Goal: Communication & Community: Share content

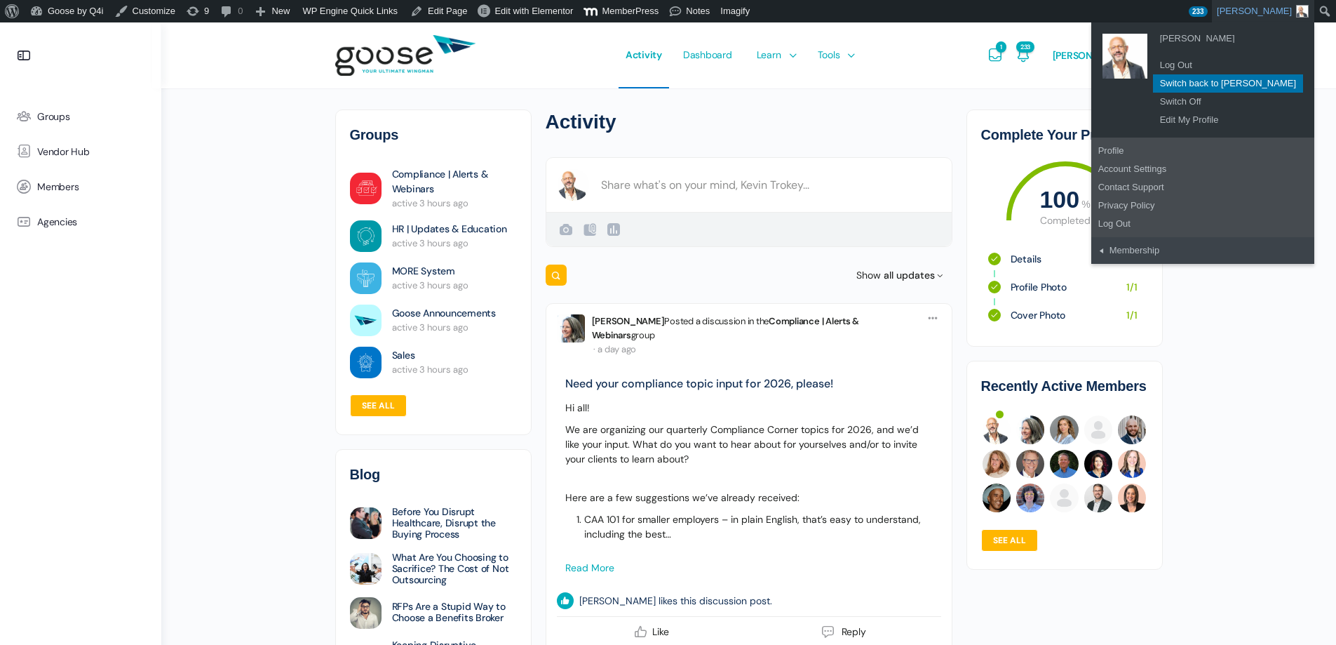
click at [1253, 10] on span "Kevin Trokey" at bounding box center [1263, 11] width 92 height 22
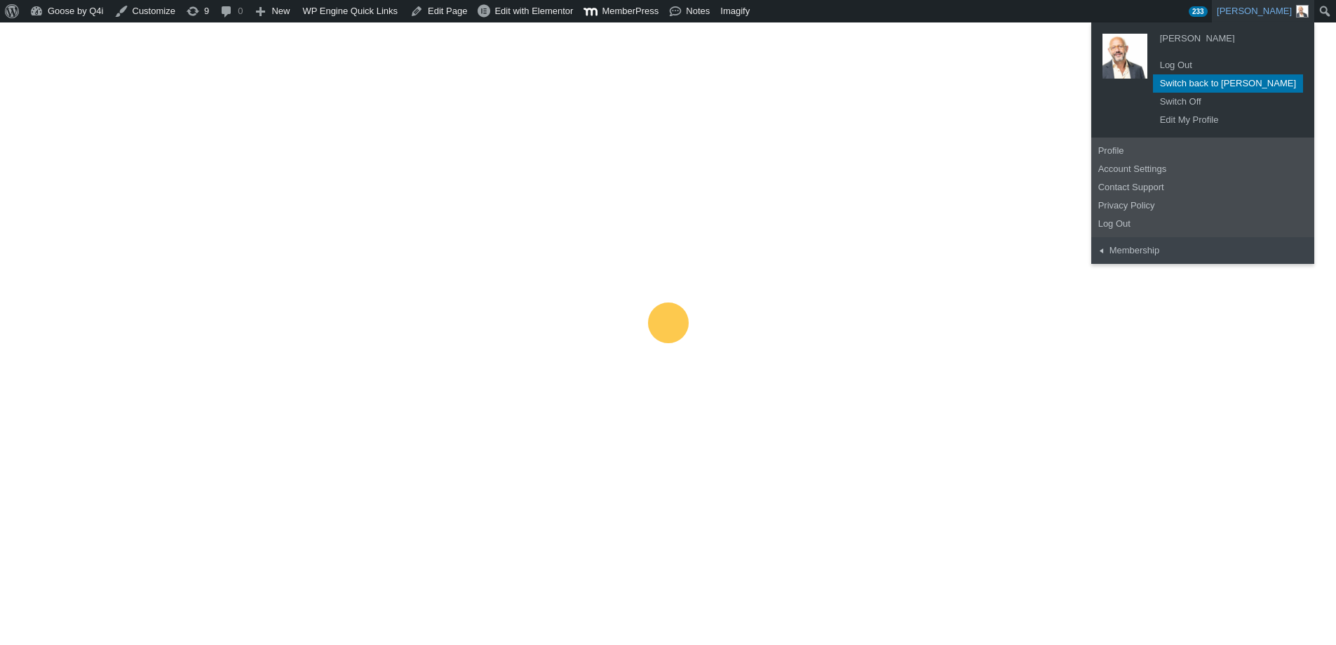
click at [1253, 83] on link "Switch back to Brandy Clark" at bounding box center [1228, 83] width 150 height 18
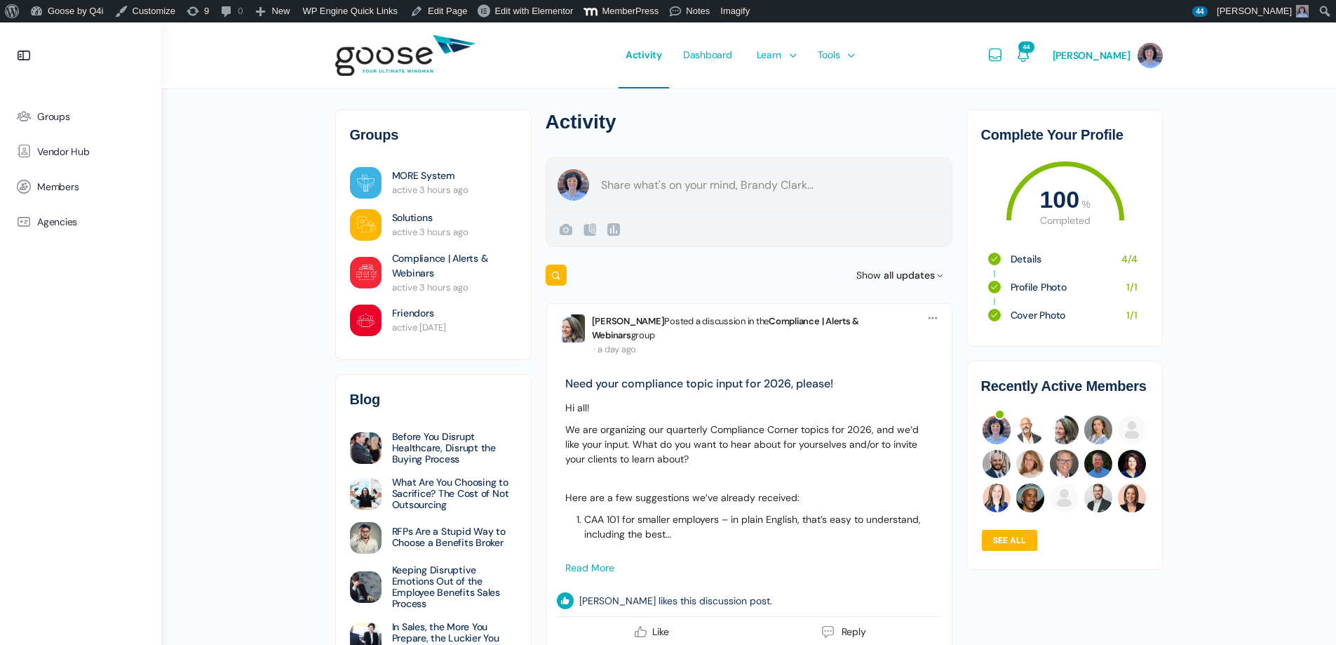
click at [676, 189] on form "Create a post [PERSON_NAME] Public Public Visible to anyone, on or off this sit…" at bounding box center [749, 202] width 407 height 90
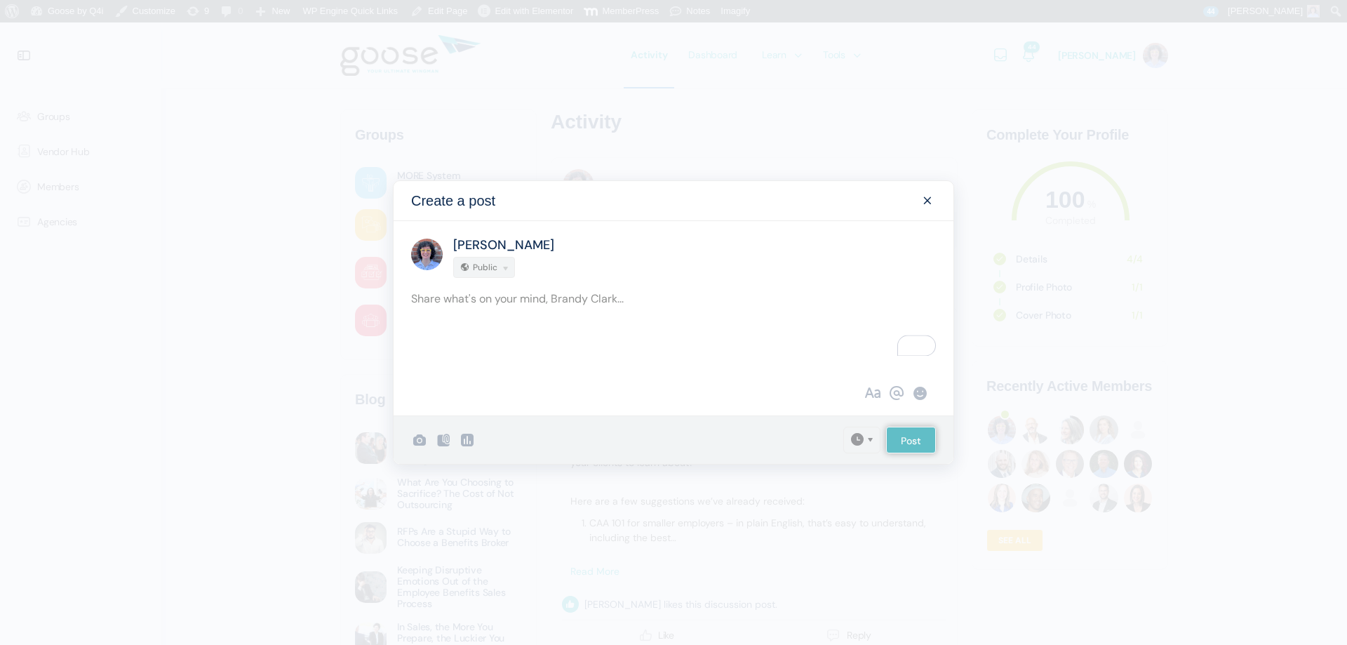
click at [545, 298] on div "To enrich screen reader interactions, please activate Accessibility in Grammarl…" at bounding box center [673, 322] width 525 height 67
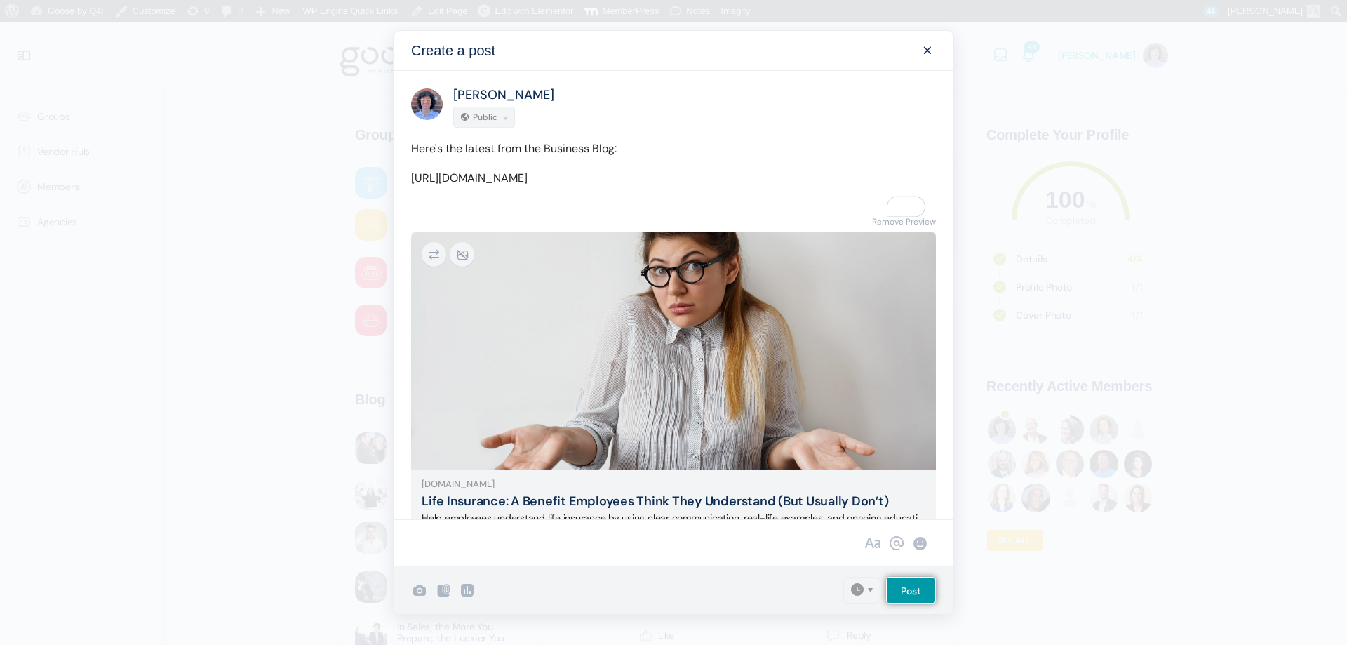
click at [579, 213] on div "Here's the latest from the Business Blog: [URL][DOMAIN_NAME]" at bounding box center [674, 176] width 560 height 74
click at [912, 593] on input "Post" at bounding box center [911, 590] width 50 height 27
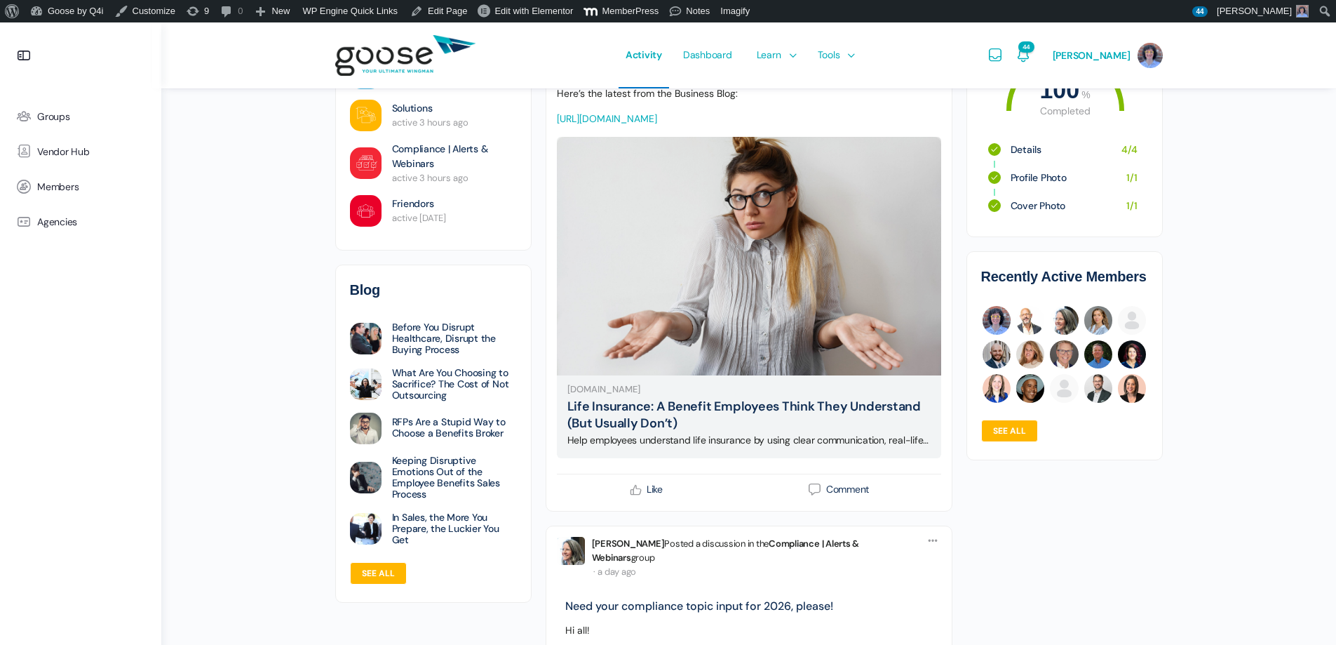
scroll to position [281, 0]
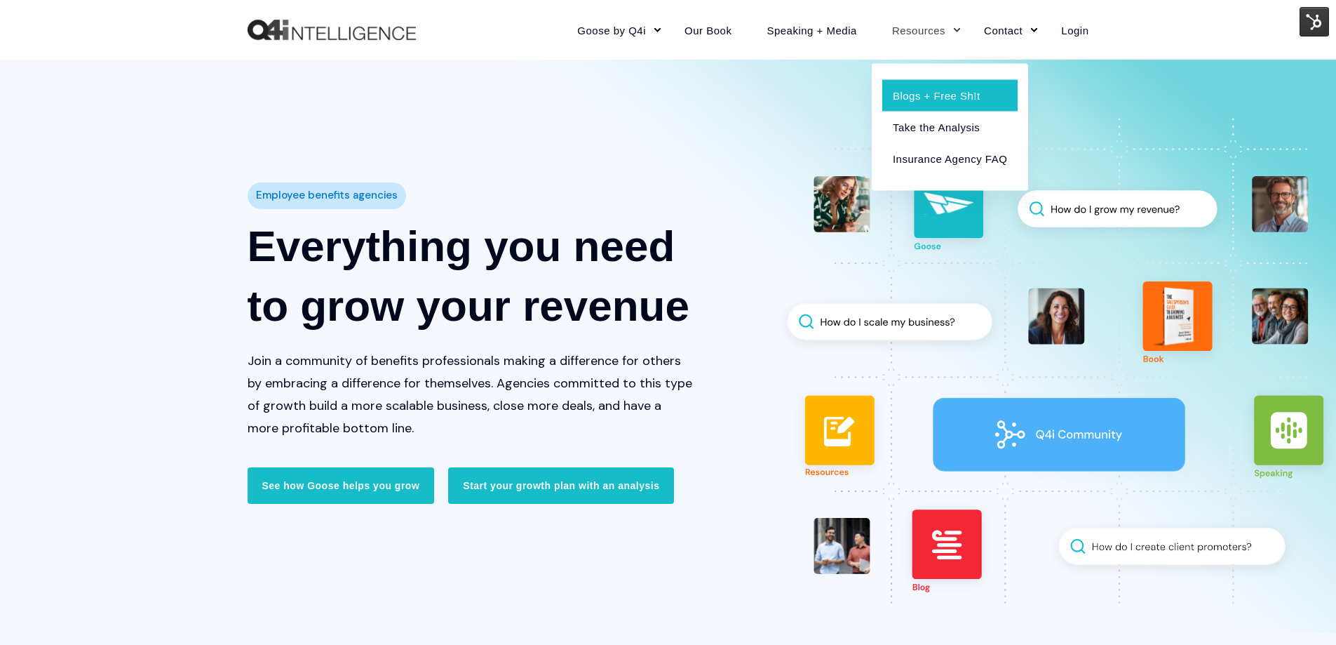
click at [930, 96] on link "Blogs + Free Sh!t" at bounding box center [949, 95] width 135 height 32
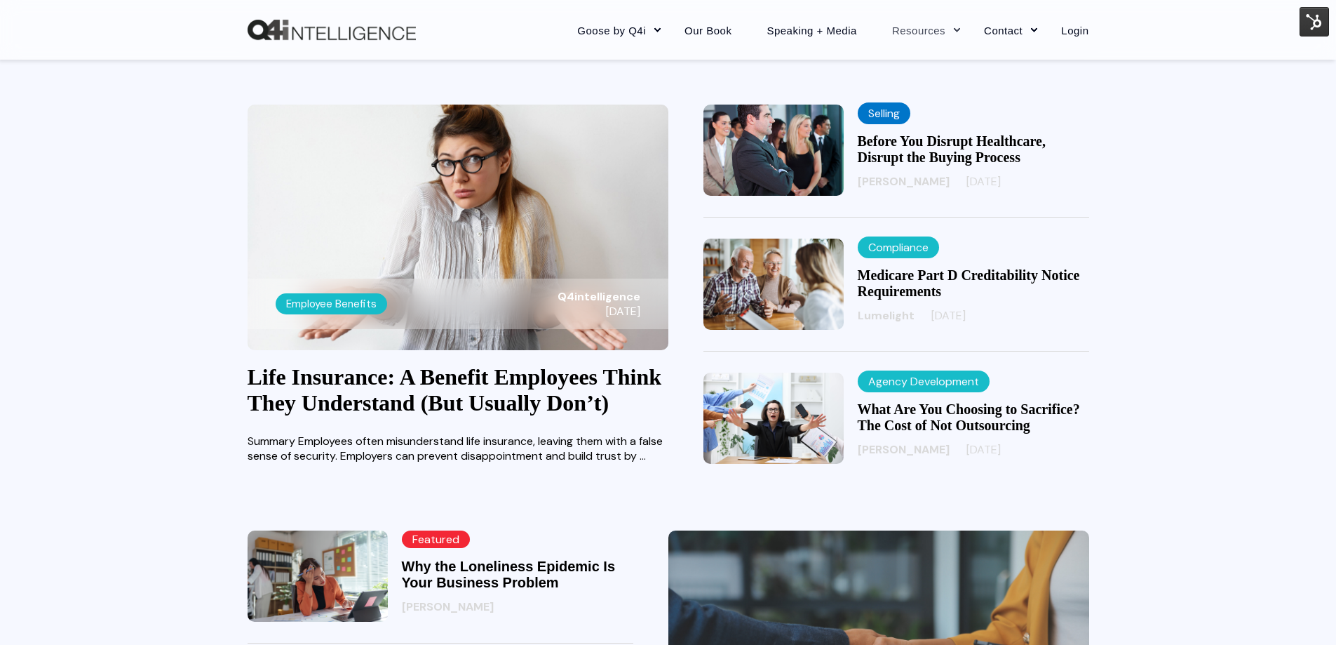
scroll to position [281, 0]
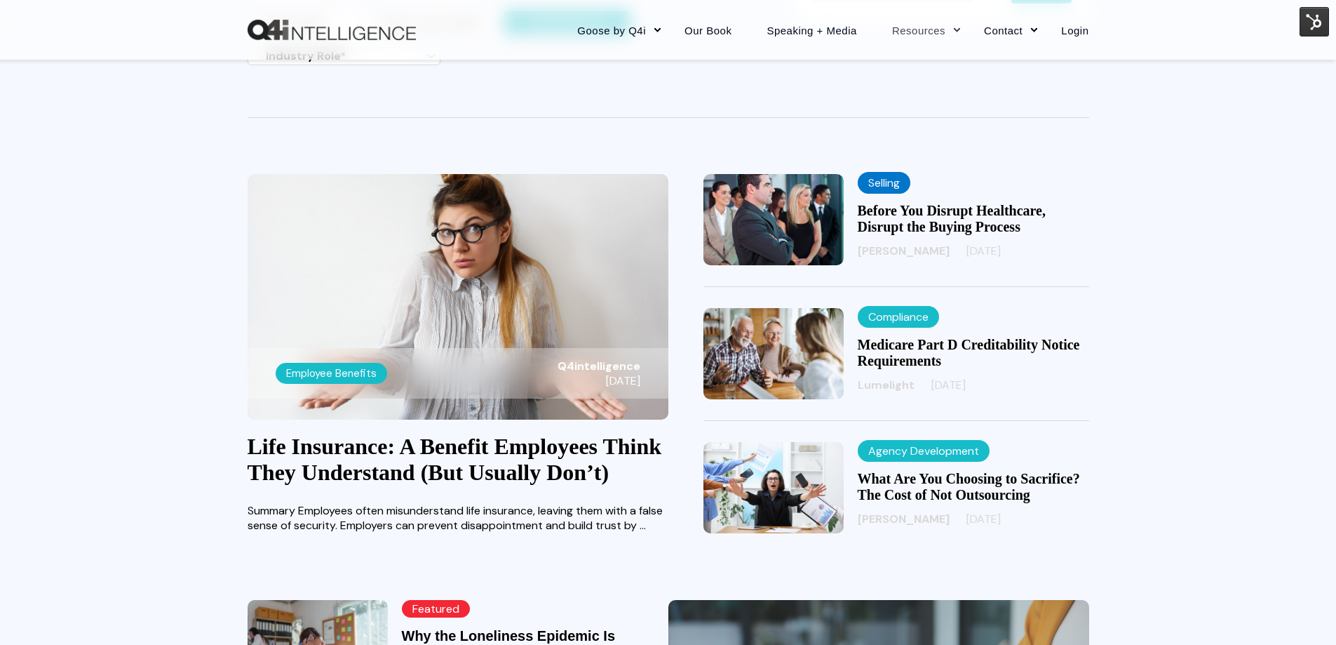
click at [484, 279] on img at bounding box center [458, 297] width 421 height 246
